Goal: Find specific page/section

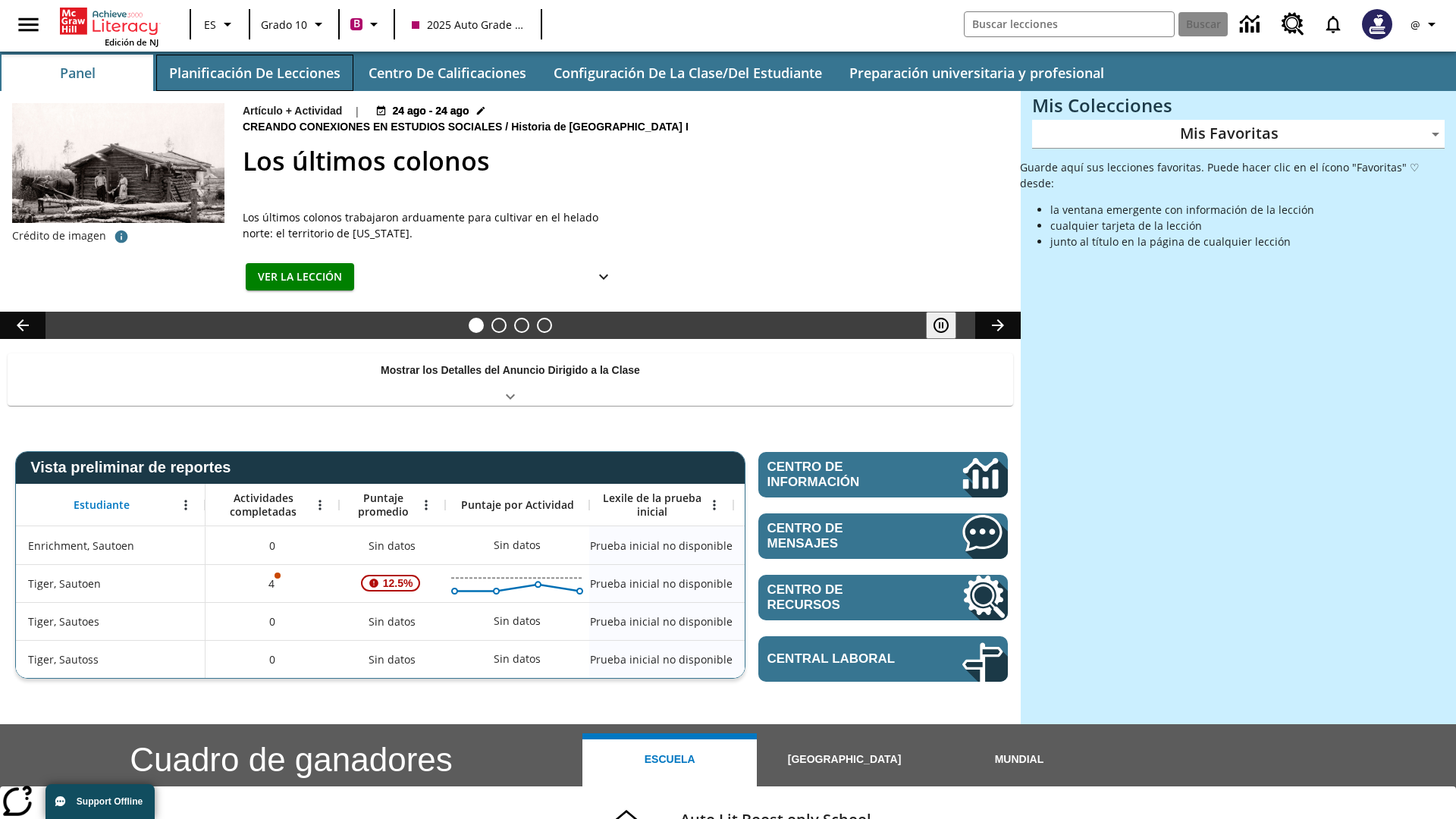
click at [254, 72] on button "Planificación de lecciones" at bounding box center [254, 72] width 197 height 36
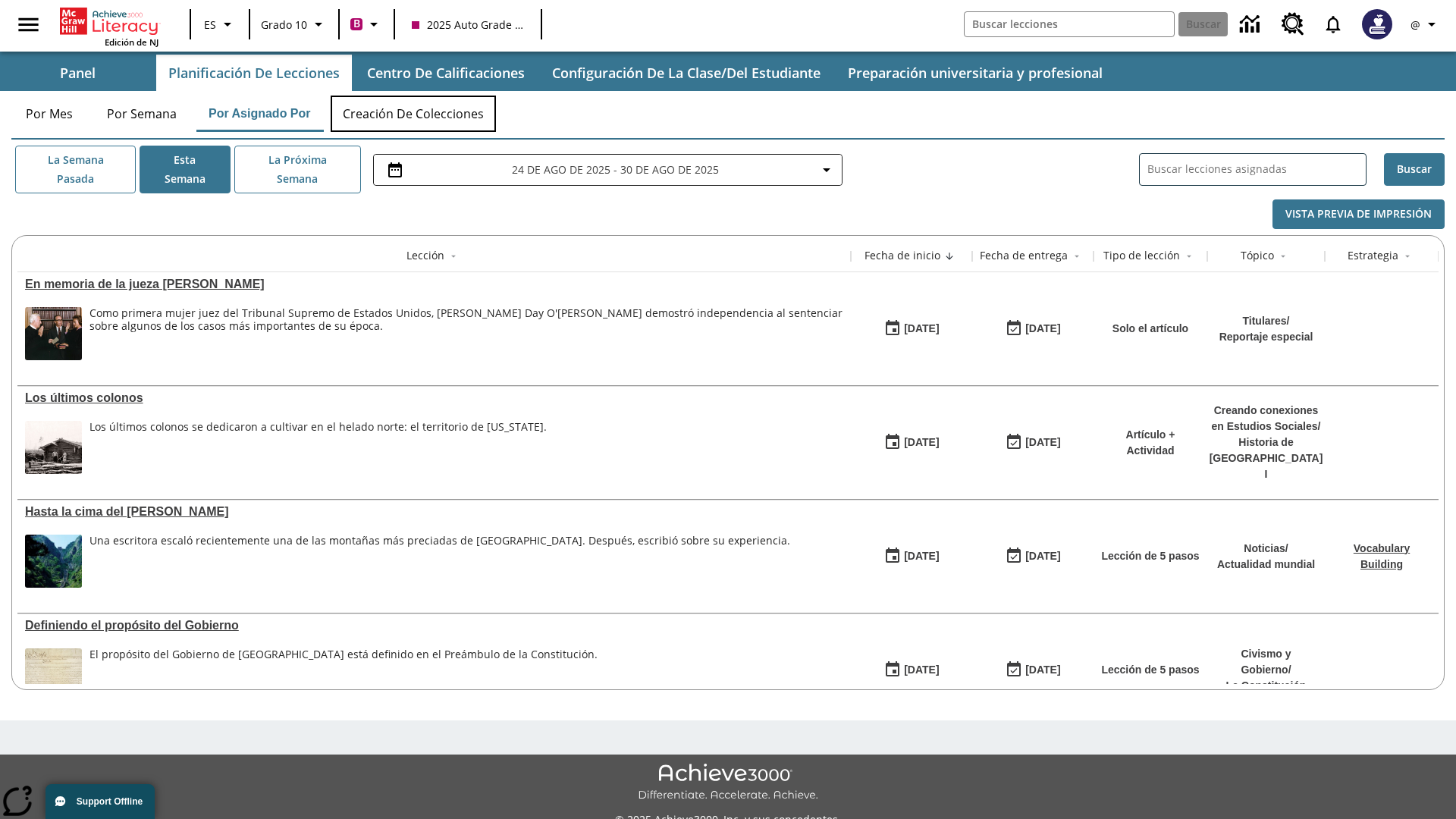
click at [414, 113] on button "Creación de colecciones" at bounding box center [413, 113] width 165 height 36
